Goal: Navigation & Orientation: Find specific page/section

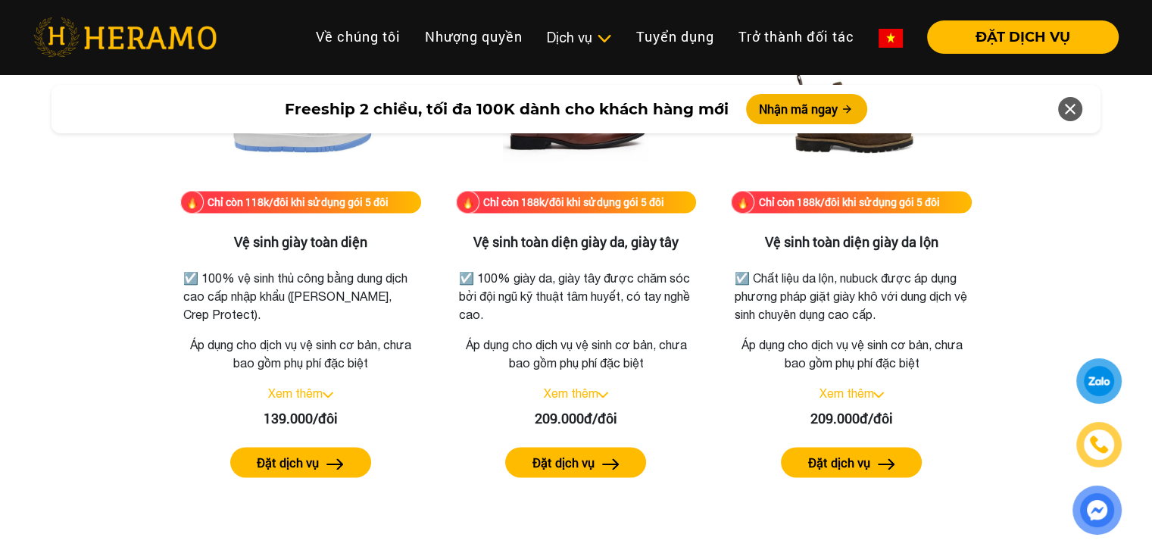
scroll to position [2332, 0]
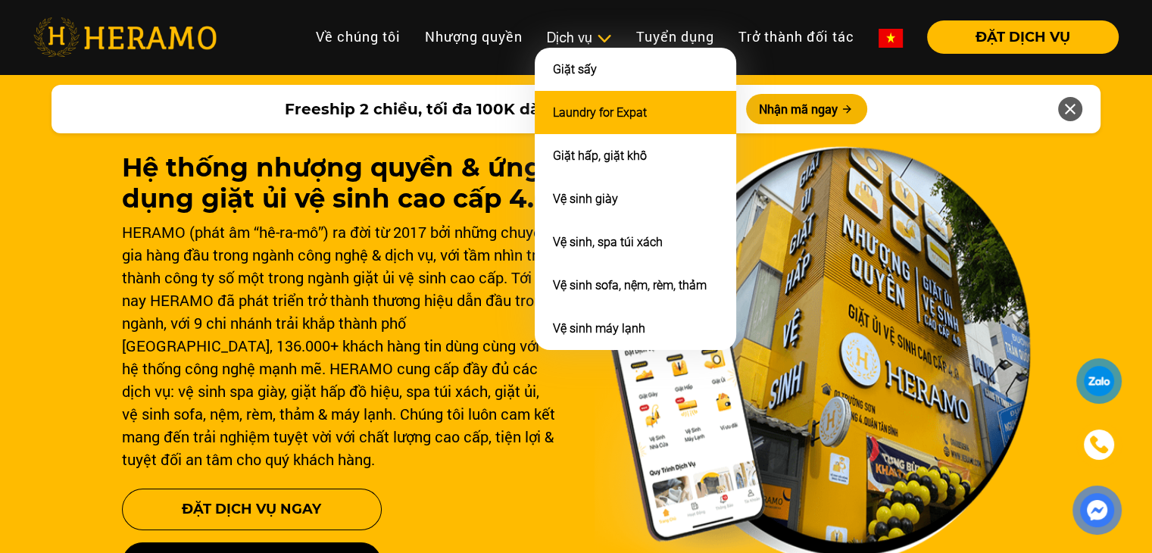
click at [604, 110] on link "Laundry for Expat" at bounding box center [600, 112] width 94 height 14
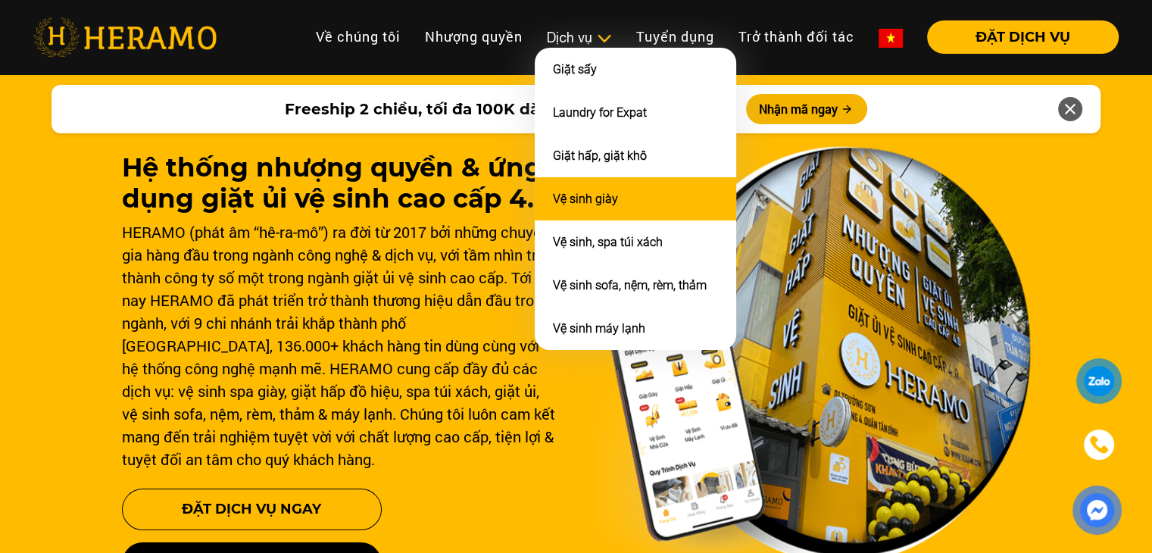
click at [579, 186] on li "Vệ sinh giày" at bounding box center [635, 198] width 201 height 43
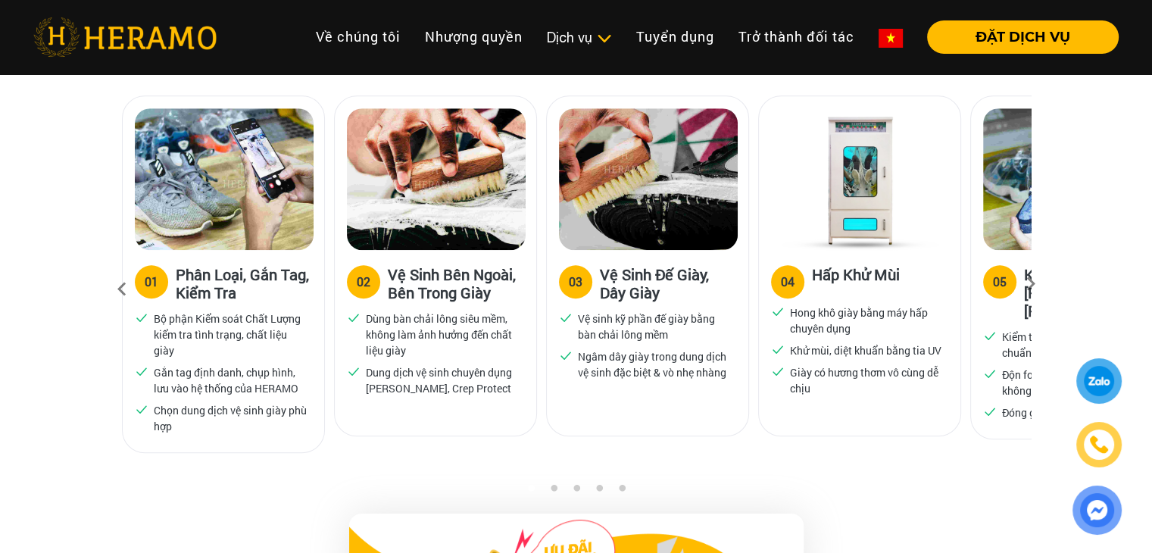
scroll to position [1014, 0]
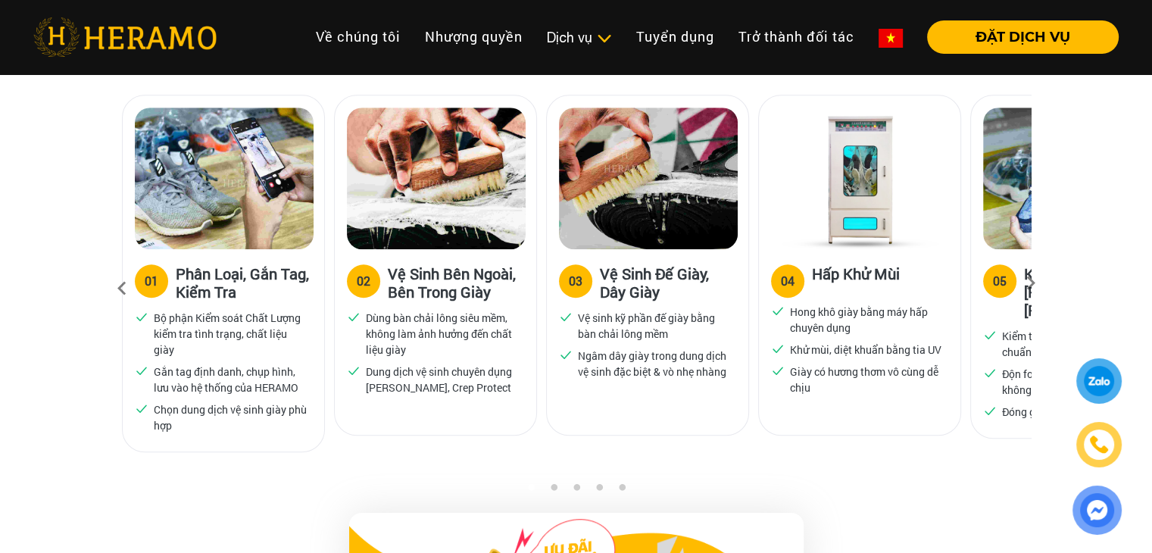
click at [1027, 283] on icon at bounding box center [1030, 288] width 27 height 10
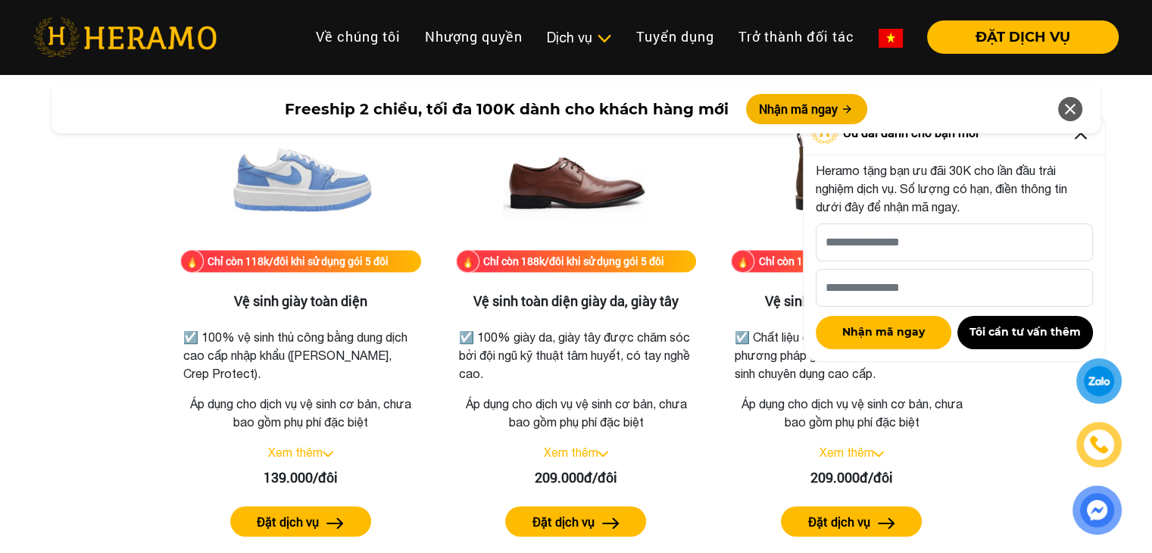
scroll to position [2112, 0]
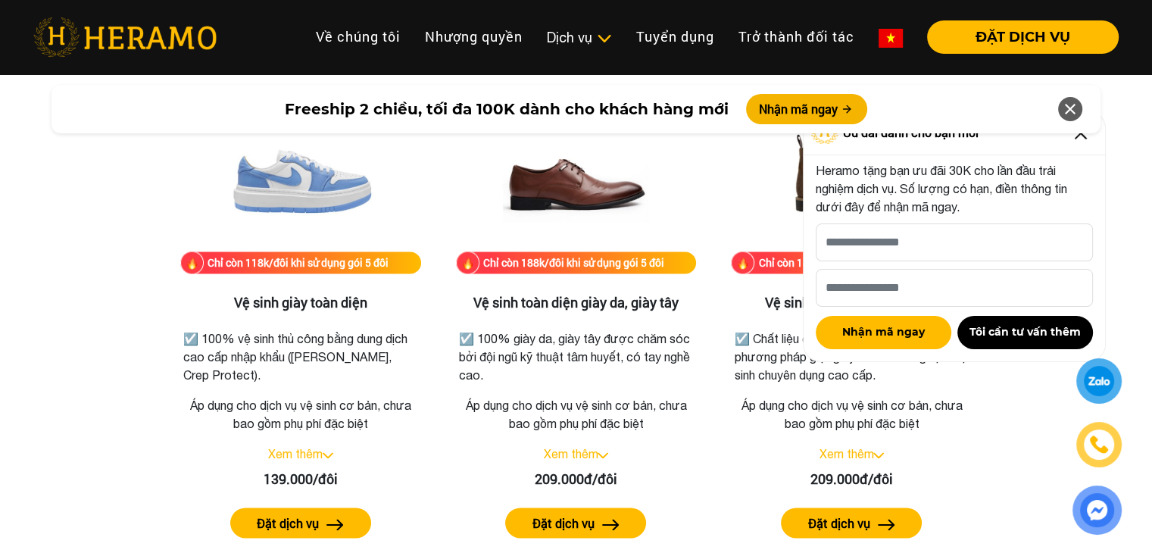
click at [1062, 117] on icon at bounding box center [1070, 108] width 18 height 27
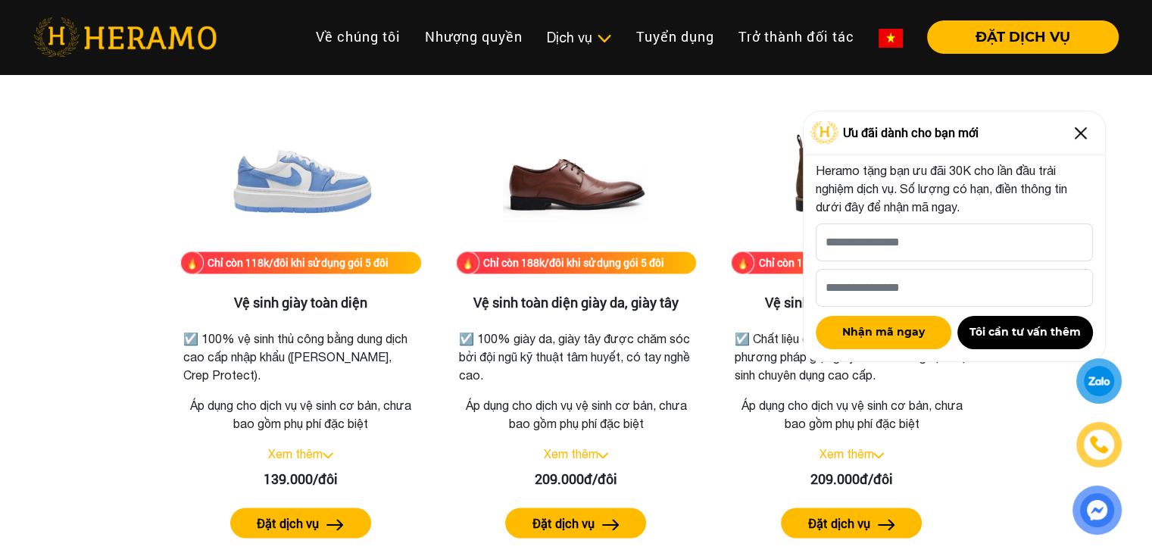
click at [1075, 123] on img at bounding box center [1081, 133] width 24 height 24
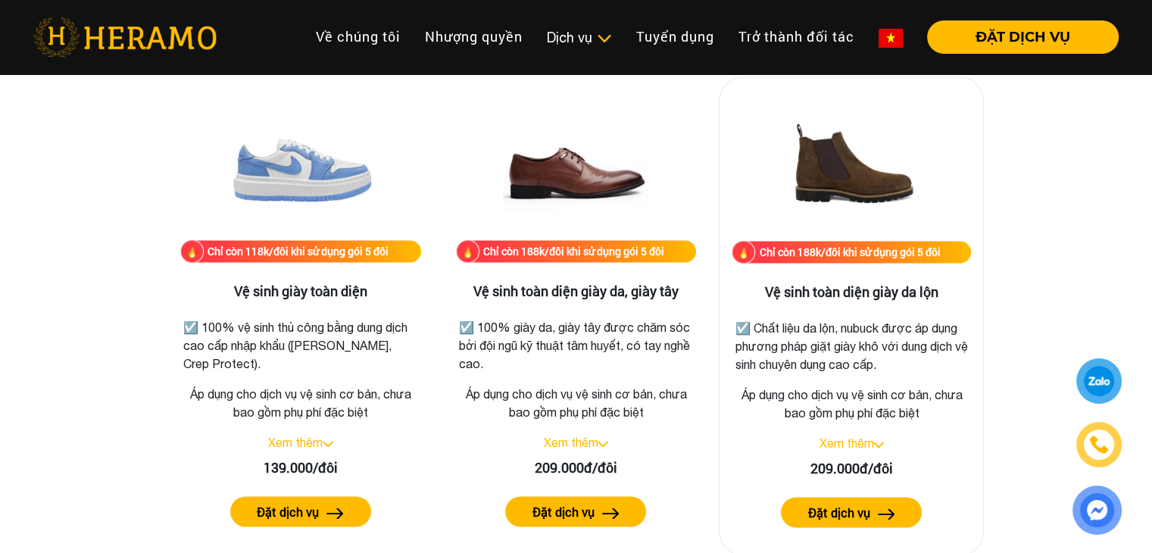
scroll to position [2122, 0]
